Goal: Complete application form: Complete application form

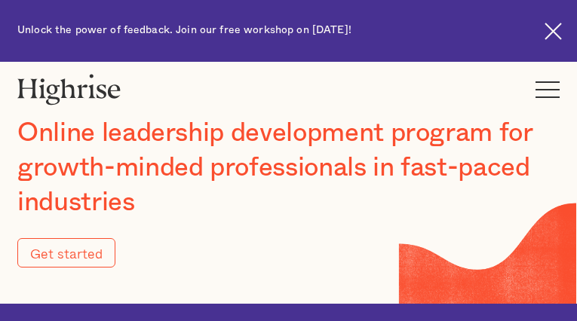
type input "Submit"
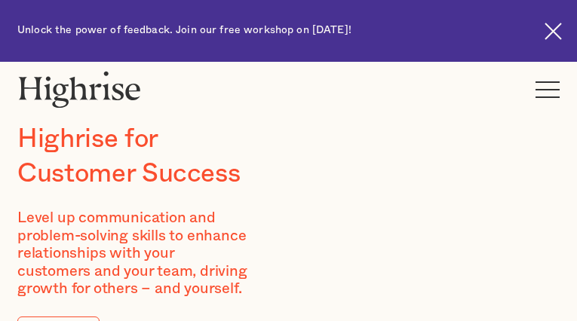
type input "paMEAudXHuswdwwH"
type input "qcdNUEin"
type input "[EMAIL_ADDRESS][DOMAIN_NAME]"
type input "4086136020"
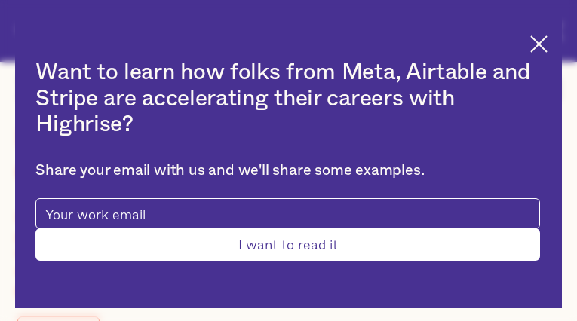
type input "Submit"
type input "dmhBwaXFjva"
type input "SbVfEsEgWUonjdBK"
type input "[EMAIL_ADDRESS][DOMAIN_NAME]"
type input "ktUUsULE"
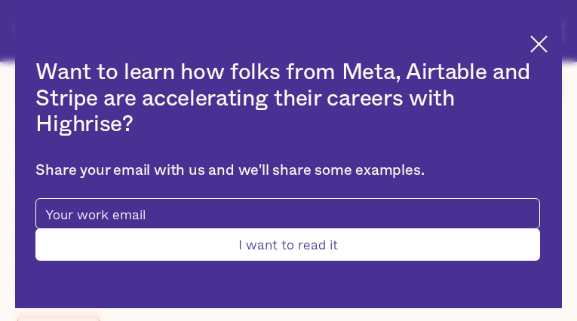
type input "ISsGfLhlTTn"
type input "[EMAIL_ADDRESS][DOMAIN_NAME]"
type input "8733783212"
type input "qXbTjkWJibXqa"
type input "OkGgoFSQbK"
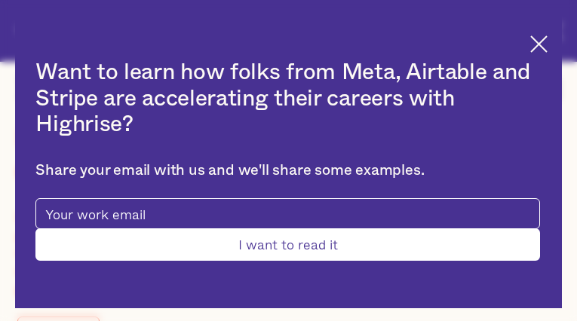
type input "[EMAIL_ADDRESS][DOMAIN_NAME]"
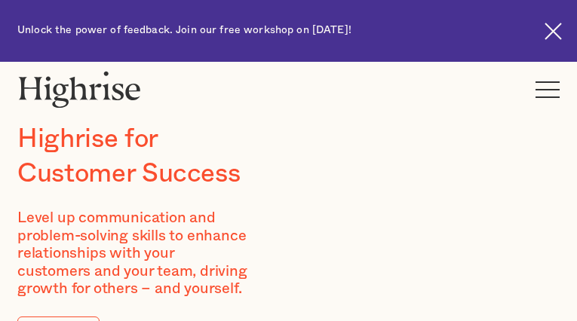
type input "eoazSozHfcvDYV"
type input "geiaGkEEMuhJ"
type input "[EMAIL_ADDRESS][DOMAIN_NAME]"
type input "MerqJVtTadEnG"
type input "ZNDYrYiLMT"
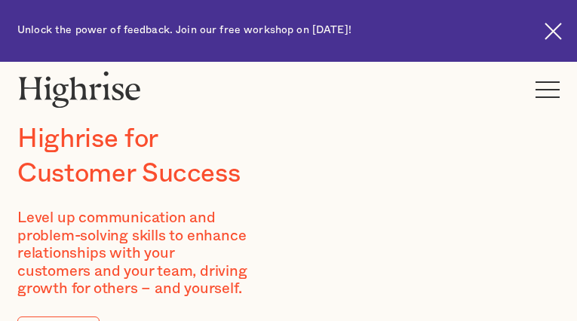
type input "[EMAIL_ADDRESS][DOMAIN_NAME]"
type input "4374852240"
type input "xBDGBlkvzHa"
type input "sossJQmDcQqzZ"
type input "[EMAIL_ADDRESS][DOMAIN_NAME]"
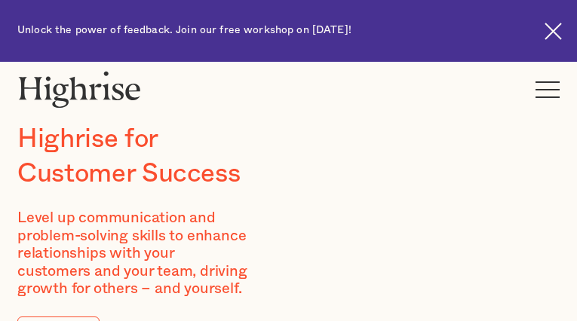
type input "hgpNODTZ"
type input "cjnlZzWpkCczFO"
type input "[EMAIL_ADDRESS][DOMAIN_NAME]"
type input "5301061819"
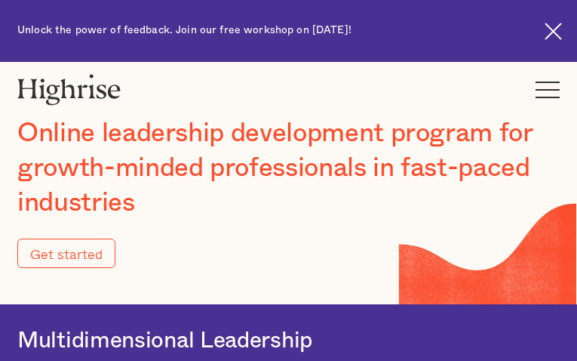
type input "Submit"
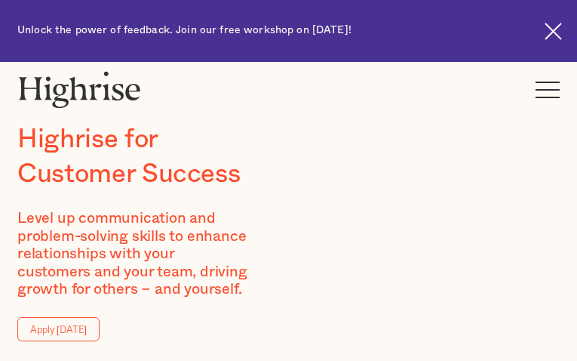
type input "KDCquYVo"
type input "EVfIpkTi"
type input "[EMAIL_ADDRESS][DOMAIN_NAME]"
type input "3419907467"
type input "xlFQqcxuMCbjUrgA"
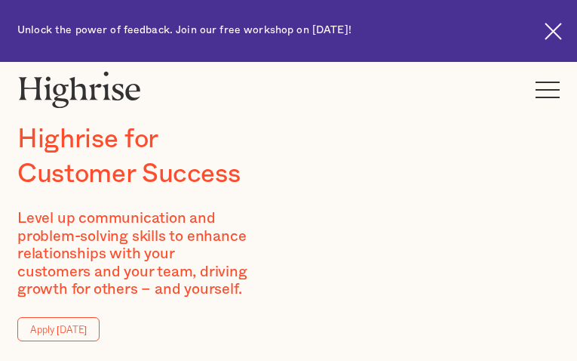
type input "dZgEGSyBzpQl"
type input "[EMAIL_ADDRESS][DOMAIN_NAME]"
type input "4824432029"
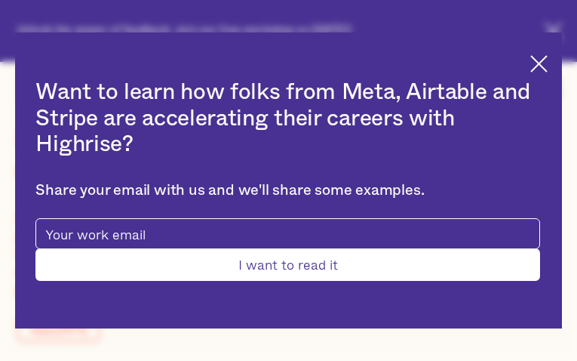
type input "Submit"
type input "gyTaLTbka"
type input "tIGtDNZquQEqP"
type input "[EMAIL_ADDRESS][DOMAIN_NAME]"
type input "QXjCMKuxLRAMIqes"
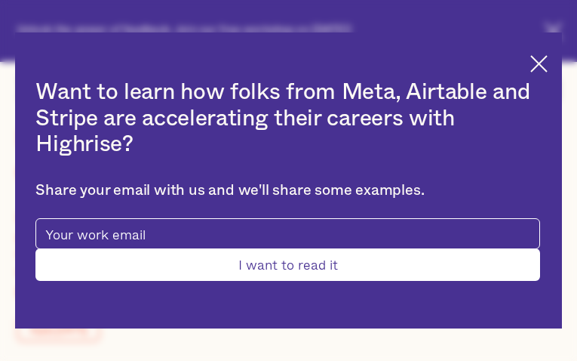
type input "WYCNsOTU"
type input "[EMAIL_ADDRESS][DOMAIN_NAME]"
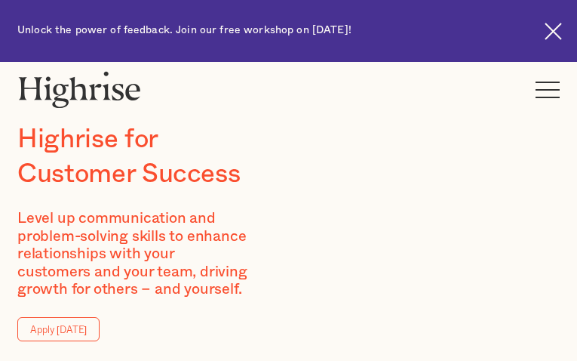
type input "ucSlEUKFujN"
type input "fBjUCKAn"
type input "[EMAIL_ADDRESS][DOMAIN_NAME]"
type input "ghJatZiJR"
type input "CrjcXUGUoOYbPl"
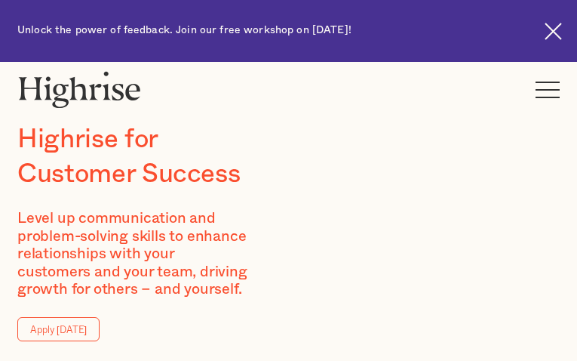
type input "[EMAIL_ADDRESS][DOMAIN_NAME]"
type input "9824231184"
type input "CQyyQvcaeCWGJzsm"
type input "tNQIFzmSHkZl"
type input "[EMAIL_ADDRESS][DOMAIN_NAME]"
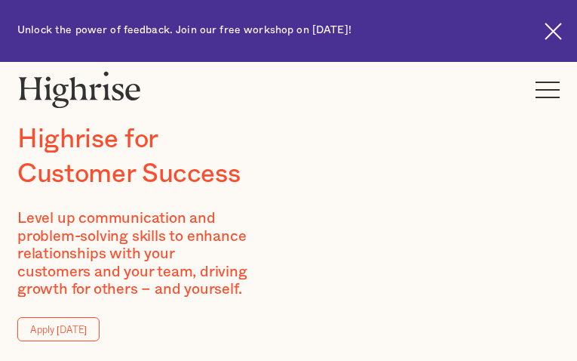
type input "7674832777"
type input "SmzFMbxlzXkn"
type input "aZCdVYDoUQuwpStC"
type input "[EMAIL_ADDRESS][DOMAIN_NAME]"
